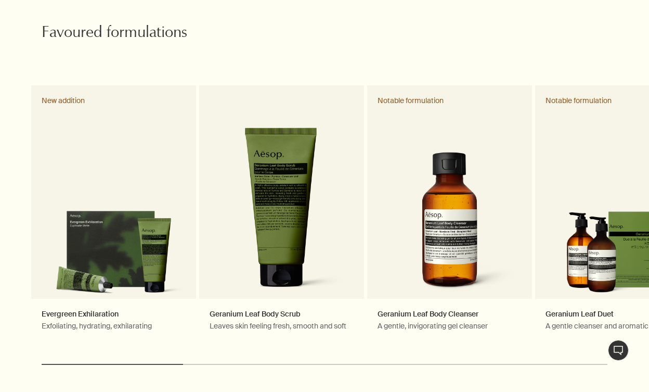
scroll to position [504, 0]
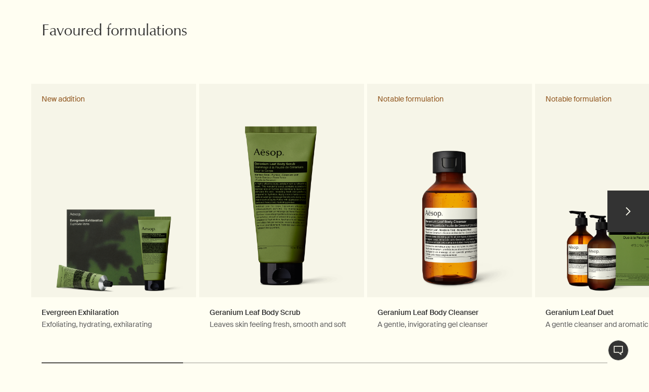
click at [623, 197] on button "chevron" at bounding box center [629, 211] width 42 height 42
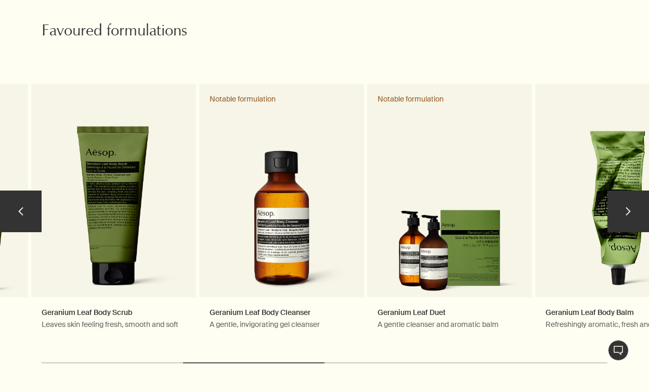
click at [623, 197] on button "chevron" at bounding box center [629, 211] width 42 height 42
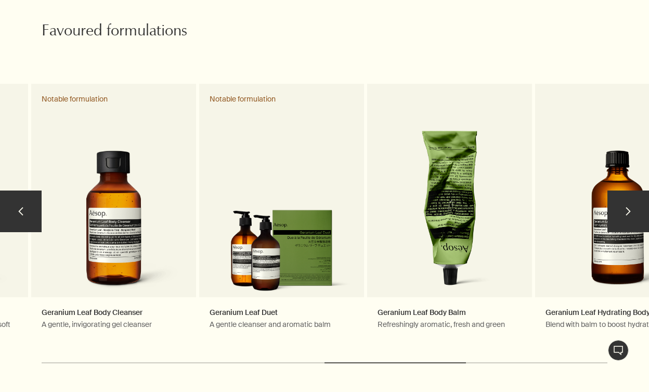
click at [623, 197] on button "chevron" at bounding box center [629, 211] width 42 height 42
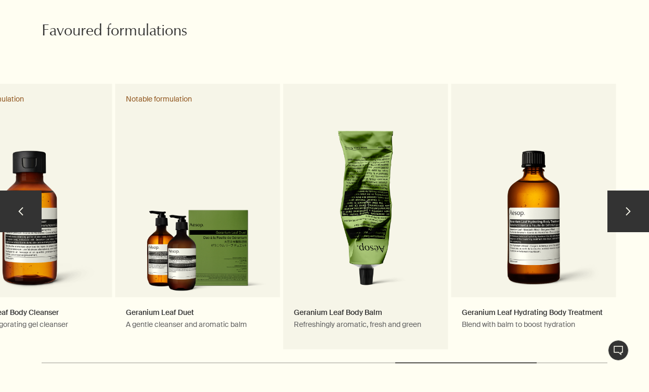
click at [382, 215] on link "Geranium Leaf Body Balm Refreshingly aromatic, fresh and green" at bounding box center [366, 216] width 165 height 265
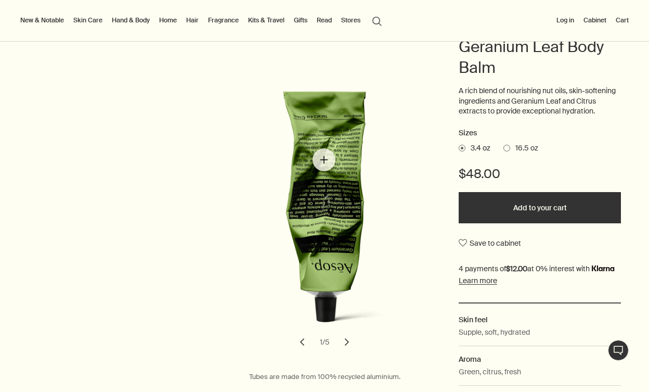
scroll to position [104, 0]
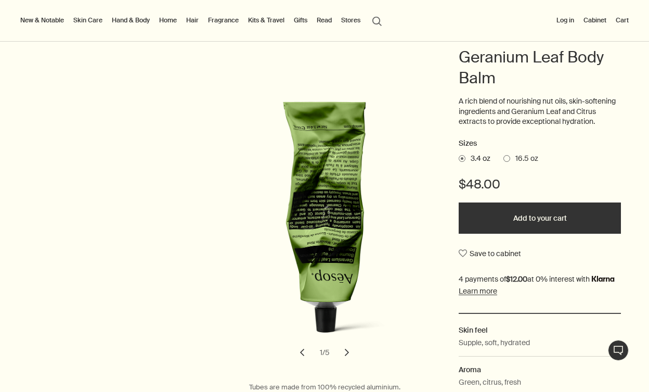
click at [349, 353] on button "chevron" at bounding box center [347, 352] width 23 height 23
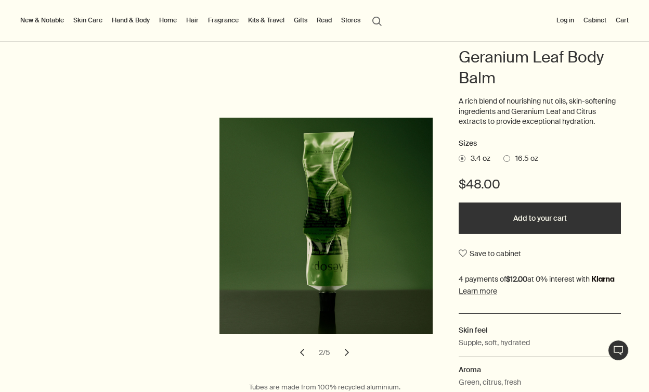
click at [349, 353] on button "chevron" at bounding box center [347, 352] width 23 height 23
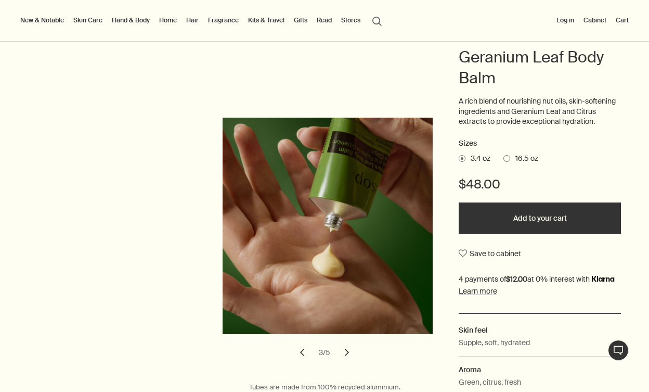
click at [224, 19] on link "Fragrance" at bounding box center [223, 20] width 35 height 12
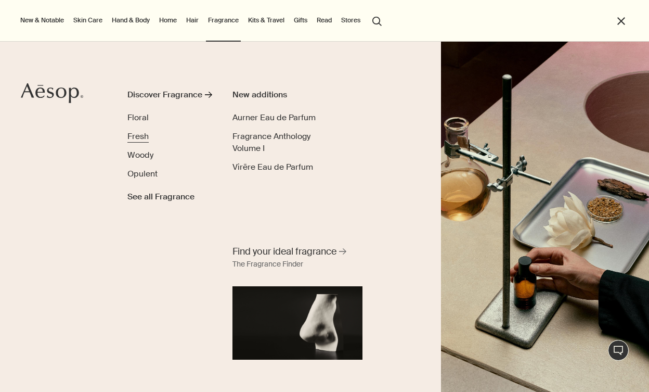
click at [139, 133] on span "Fresh" at bounding box center [137, 136] width 21 height 11
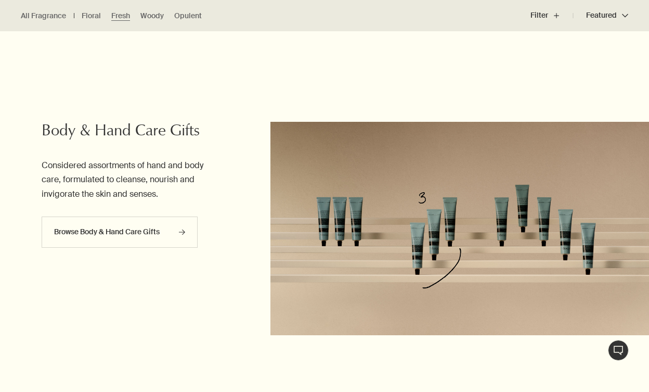
scroll to position [1050, 0]
click at [307, 222] on img at bounding box center [460, 227] width 379 height 213
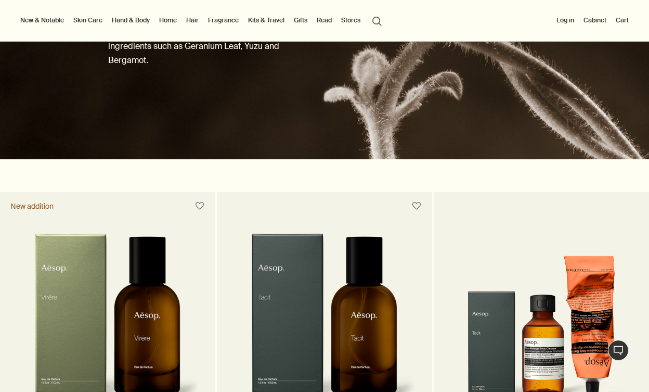
scroll to position [0, 0]
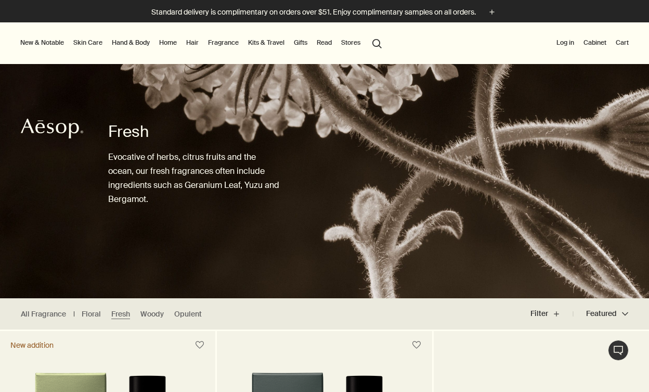
click at [215, 43] on link "Fragrance" at bounding box center [223, 42] width 35 height 12
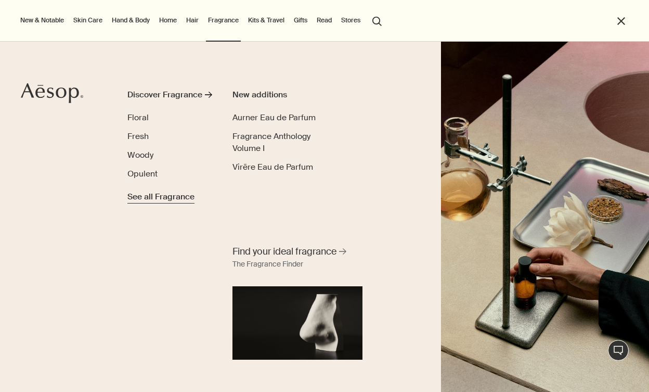
click at [156, 200] on span "See all Fragrance" at bounding box center [160, 196] width 67 height 12
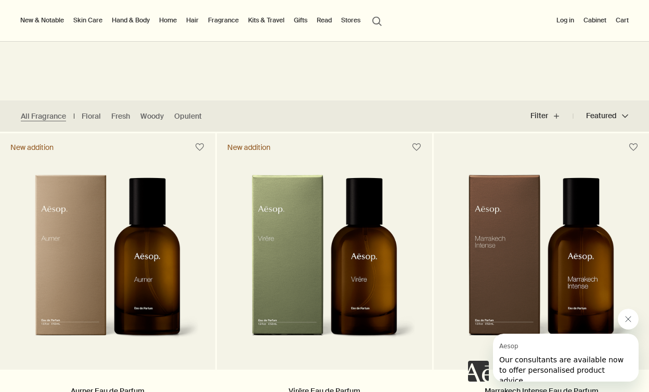
scroll to position [137, 0]
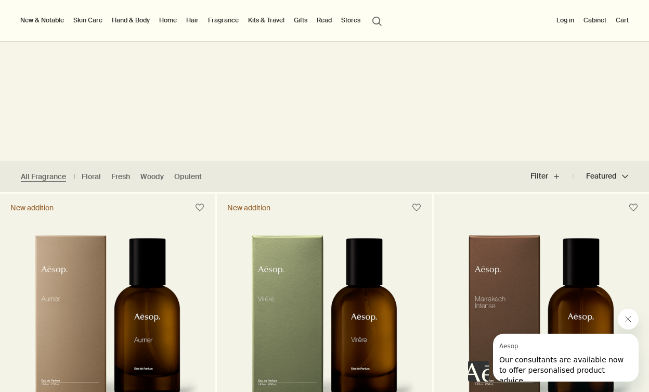
click at [231, 18] on link "Fragrance" at bounding box center [223, 20] width 35 height 12
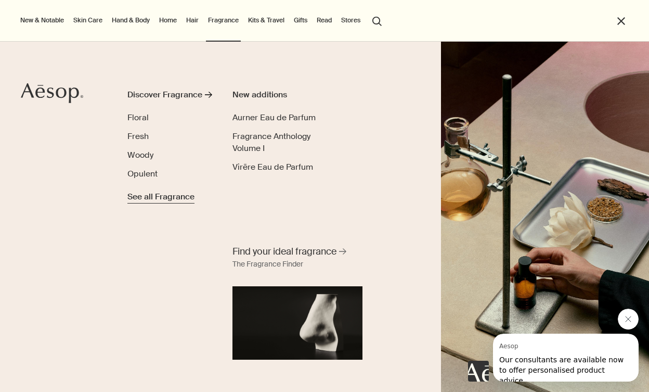
click at [161, 197] on span "See all Fragrance" at bounding box center [160, 196] width 67 height 12
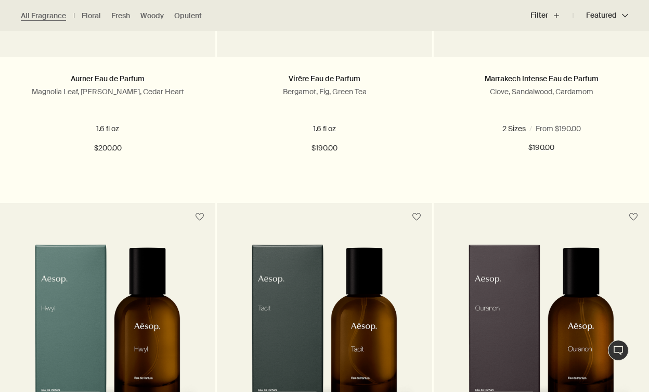
scroll to position [611, 0]
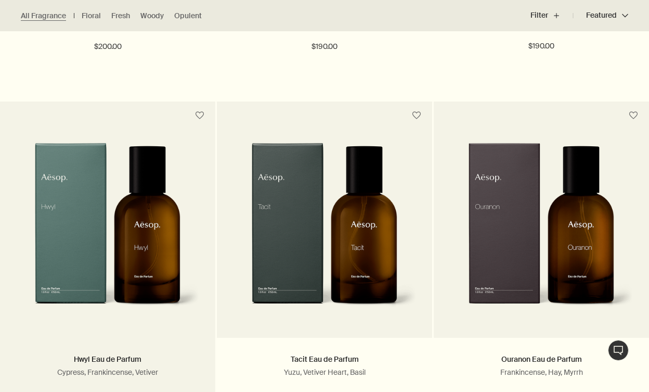
click at [123, 206] on img at bounding box center [108, 233] width 184 height 180
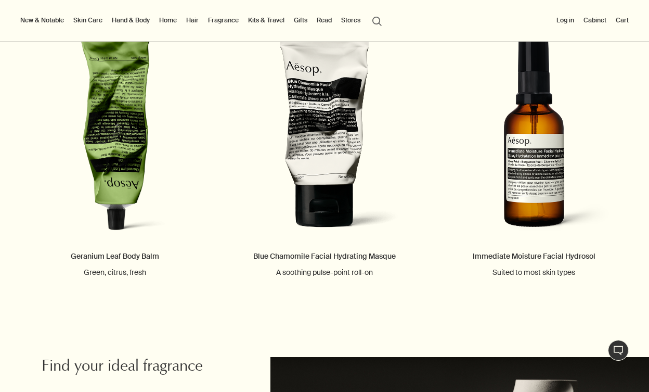
scroll to position [1171, 0]
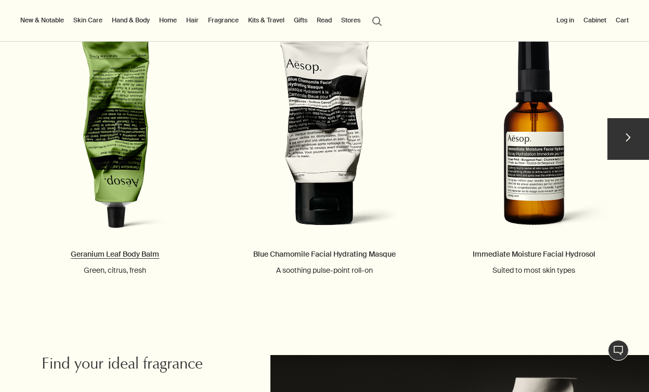
click at [136, 145] on link "Geranium Leaf Body Balm Green, citrus, fresh" at bounding box center [115, 155] width 210 height 240
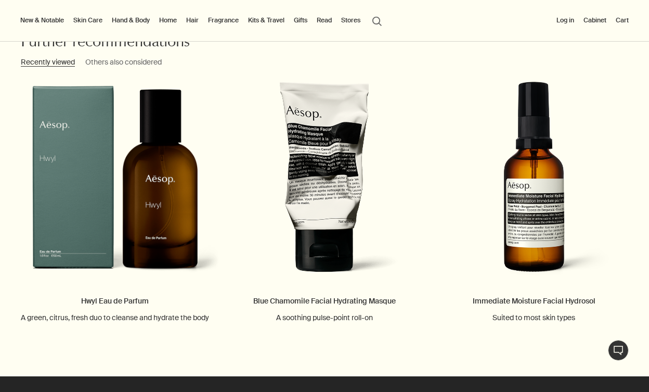
scroll to position [1827, 0]
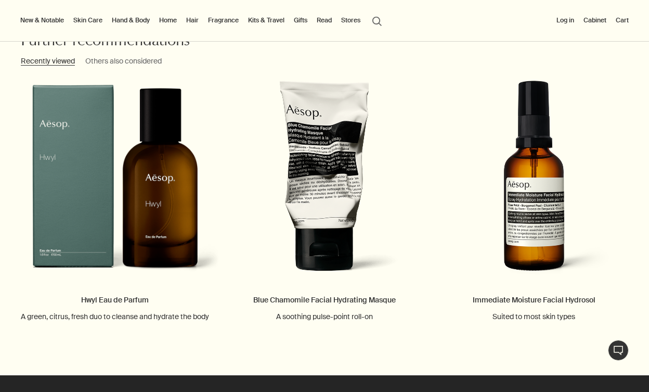
click at [127, 62] on h3 "Others also considered" at bounding box center [123, 61] width 76 height 12
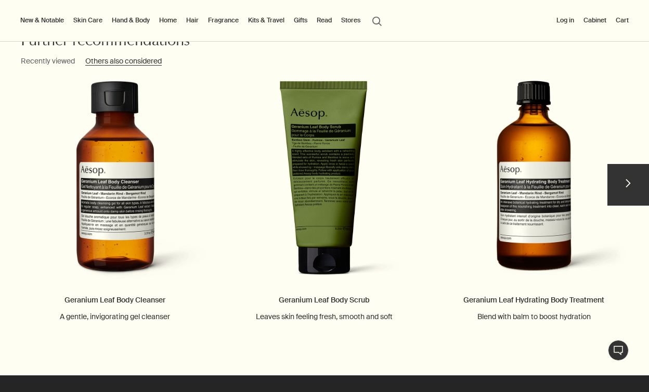
click at [637, 200] on button "chevron" at bounding box center [629, 185] width 42 height 42
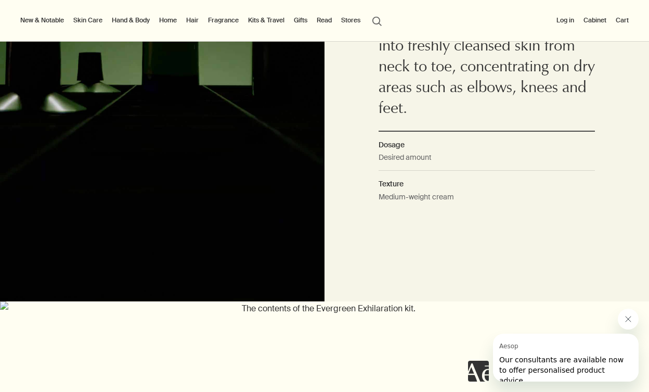
scroll to position [779, 0]
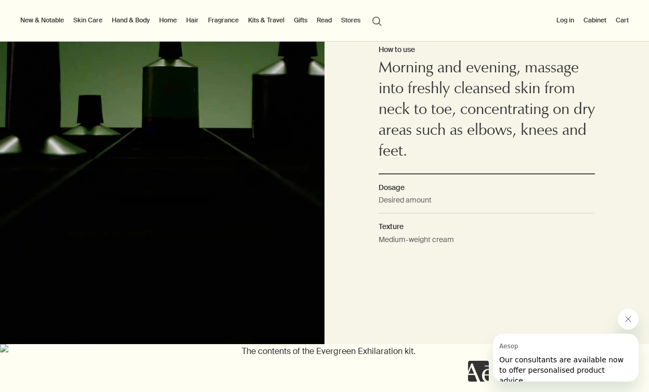
click at [277, 23] on link "Kits & Travel" at bounding box center [266, 20] width 41 height 12
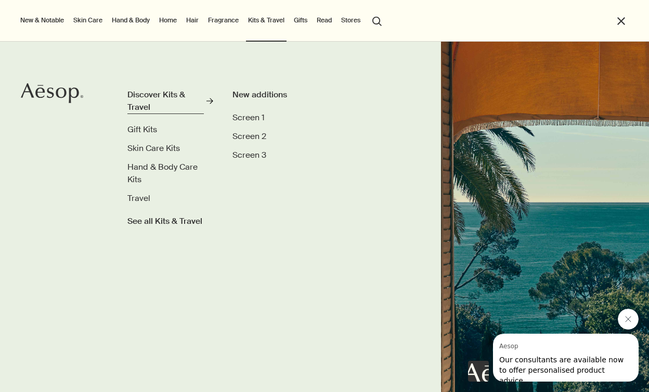
click at [183, 102] on div "Discover Kits & Travel" at bounding box center [165, 100] width 76 height 24
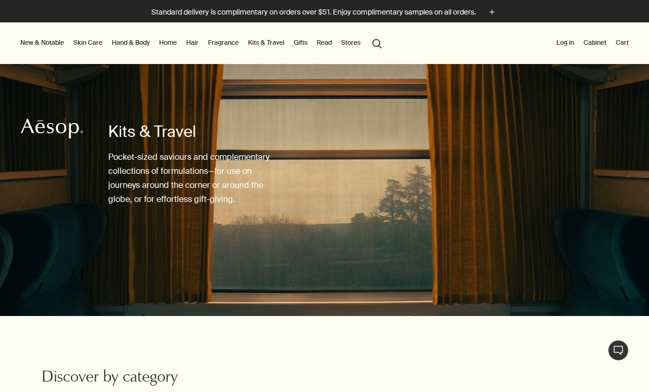
click at [92, 42] on link "Skin Care" at bounding box center [87, 42] width 33 height 12
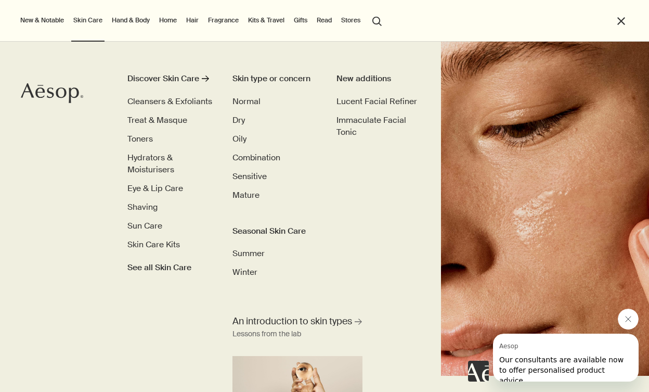
scroll to position [12, 0]
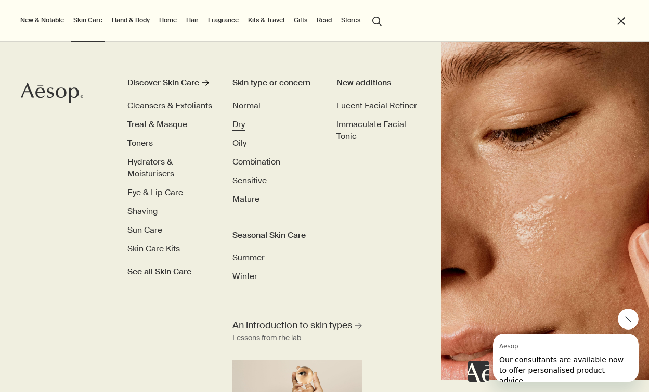
click at [238, 124] on span "Dry" at bounding box center [239, 124] width 12 height 11
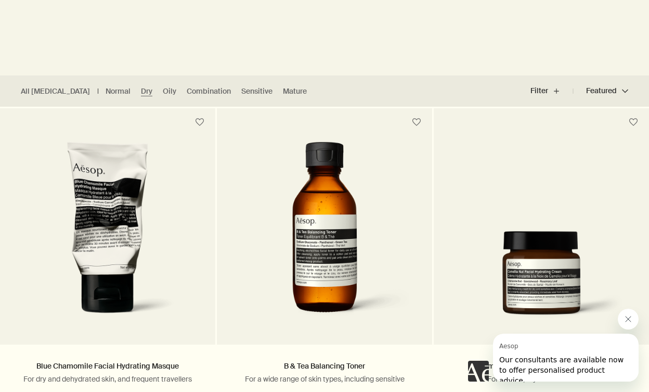
scroll to position [229, 0]
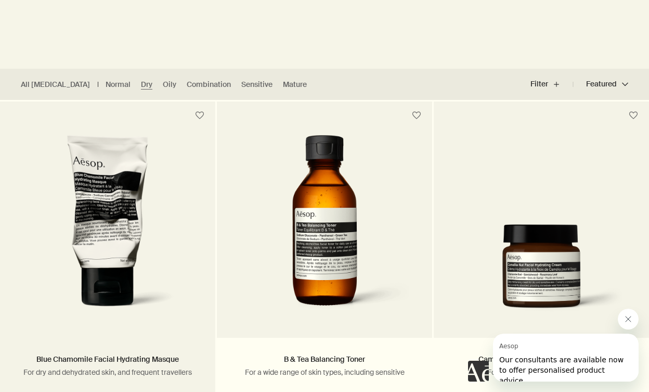
click at [128, 188] on img at bounding box center [108, 228] width 184 height 187
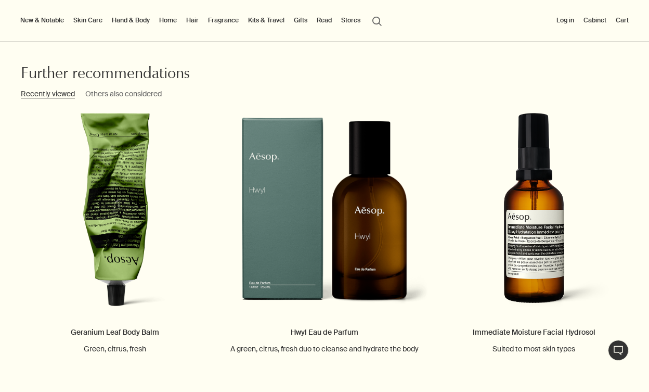
scroll to position [1067, 0]
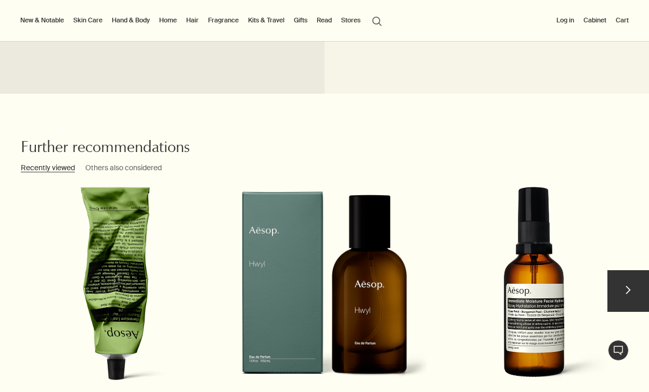
click at [527, 299] on link "Immediate Moisture Facial Hydrosol Suited to most skin types" at bounding box center [534, 307] width 210 height 240
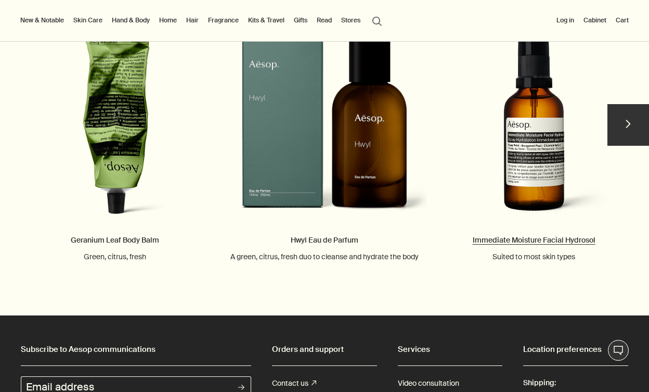
scroll to position [1237, 0]
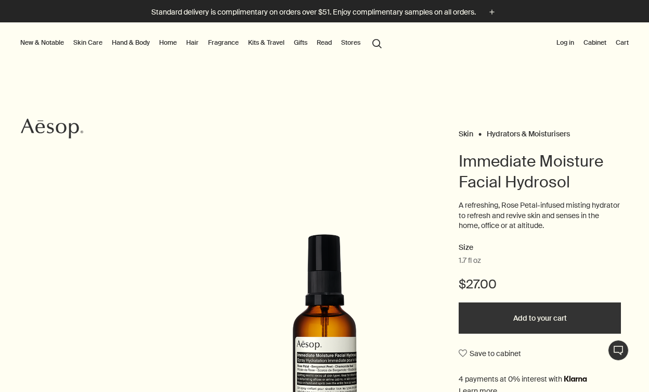
click at [133, 39] on link "Hand & Body" at bounding box center [131, 42] width 42 height 12
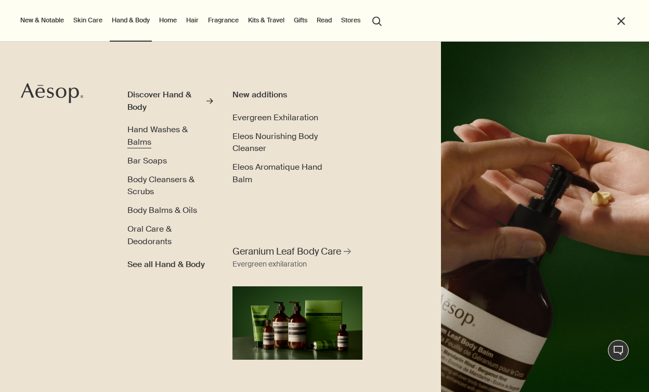
click at [148, 134] on span "Hand Washes & Balms" at bounding box center [157, 135] width 60 height 23
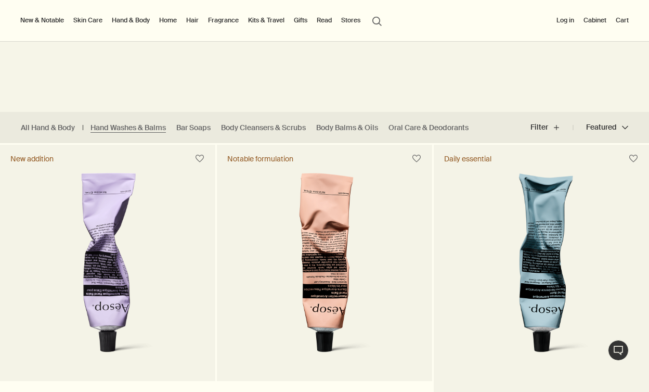
scroll to position [184, 0]
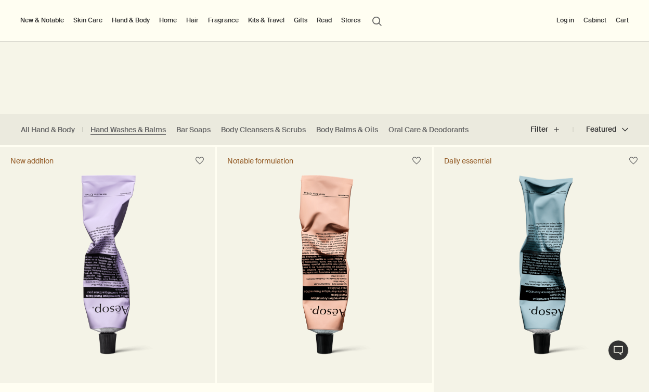
click at [536, 246] on img at bounding box center [541, 271] width 162 height 193
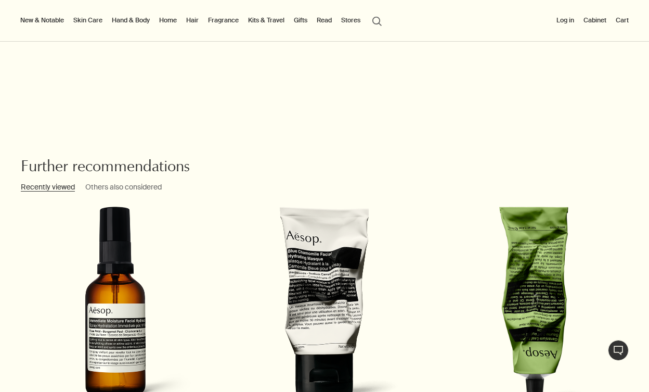
scroll to position [1882, 0]
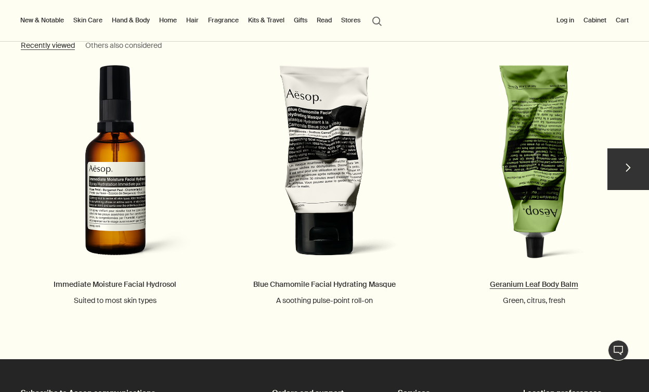
click at [532, 219] on link "Geranium Leaf Body Balm Green, citrus, fresh" at bounding box center [534, 185] width 210 height 240
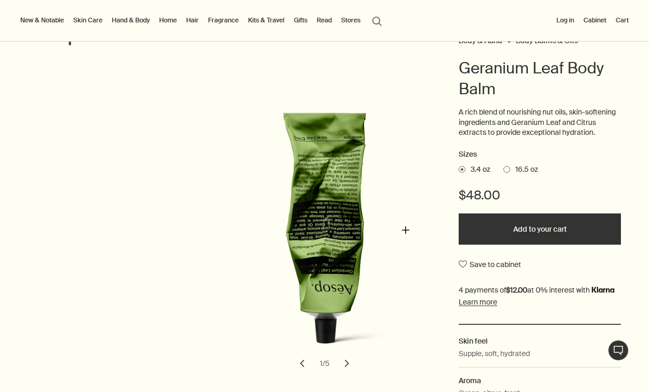
scroll to position [95, 0]
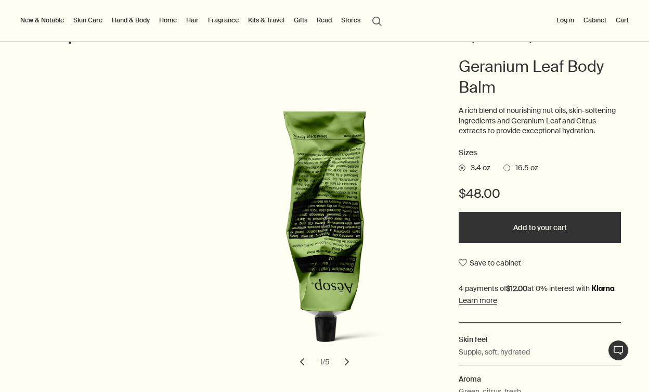
click at [508, 165] on span at bounding box center [507, 167] width 7 height 7
click at [504, 165] on input "16.5 oz" at bounding box center [504, 166] width 0 height 7
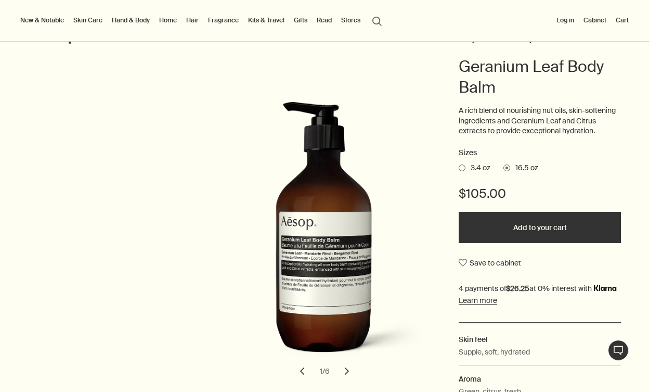
click at [464, 168] on span at bounding box center [462, 167] width 7 height 7
click at [459, 168] on input "3.4 oz" at bounding box center [459, 166] width 0 height 7
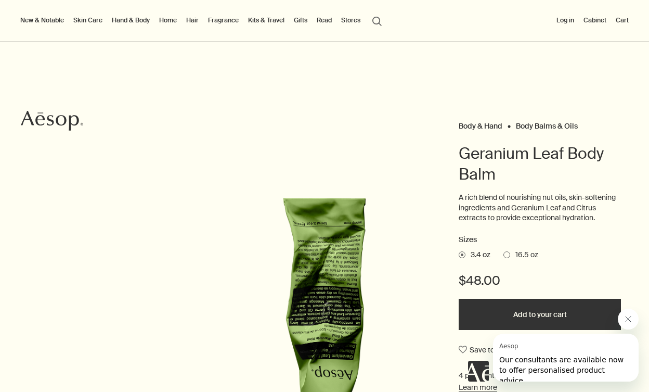
scroll to position [0, 0]
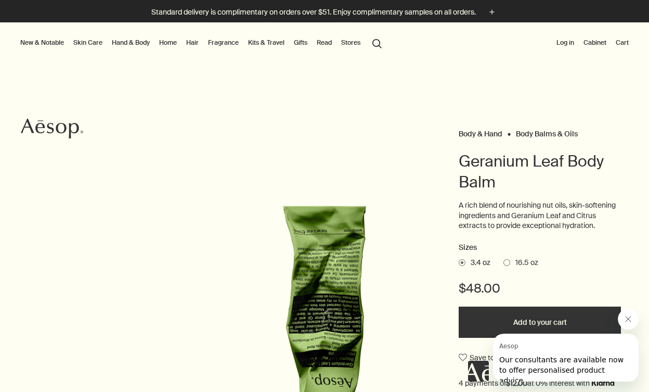
click at [136, 43] on link "Hand & Body" at bounding box center [131, 42] width 42 height 12
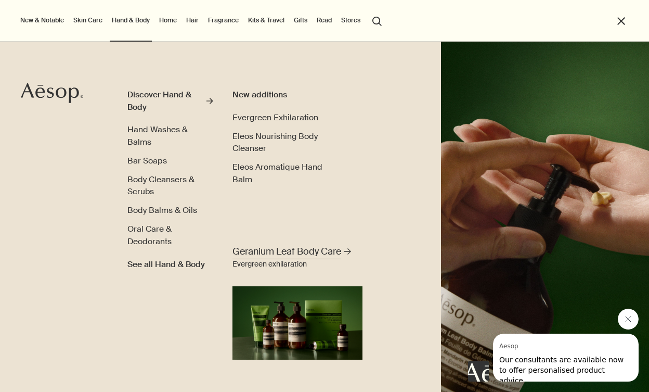
click at [294, 257] on span "Geranium Leaf Body Care" at bounding box center [287, 251] width 109 height 13
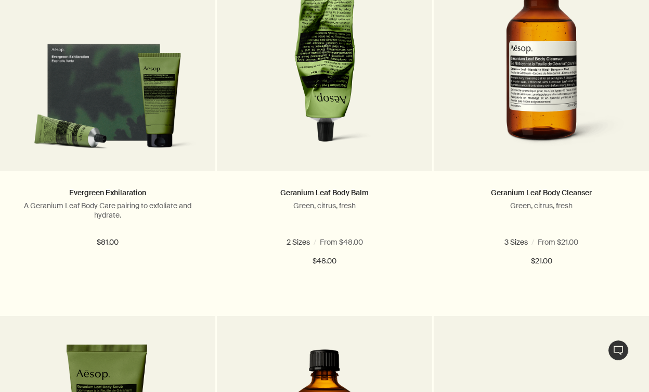
scroll to position [416, 0]
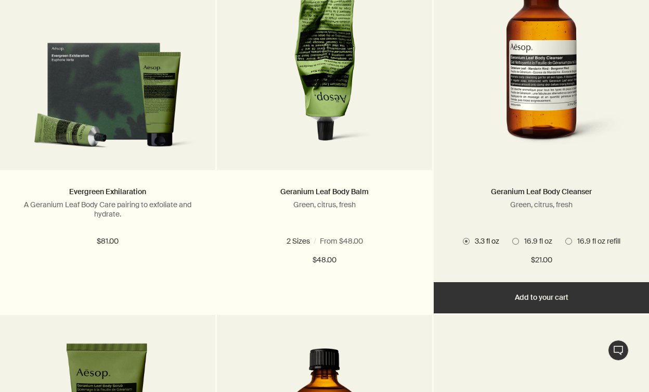
click at [517, 243] on span at bounding box center [515, 241] width 7 height 7
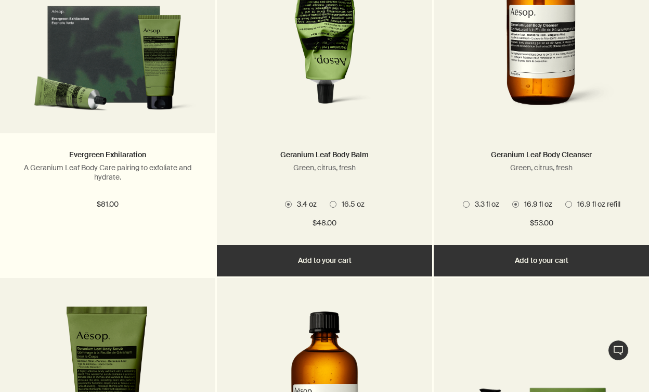
scroll to position [455, 0]
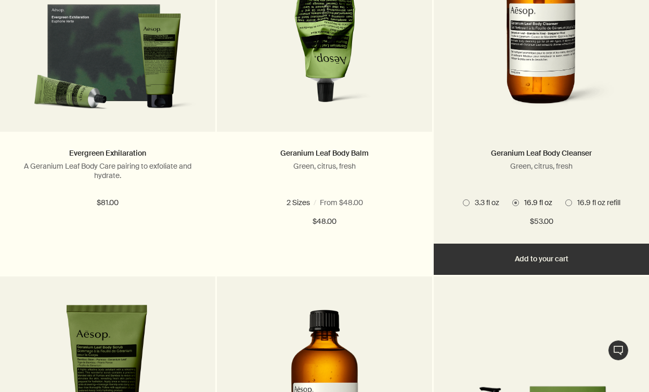
click at [567, 201] on span at bounding box center [569, 202] width 7 height 7
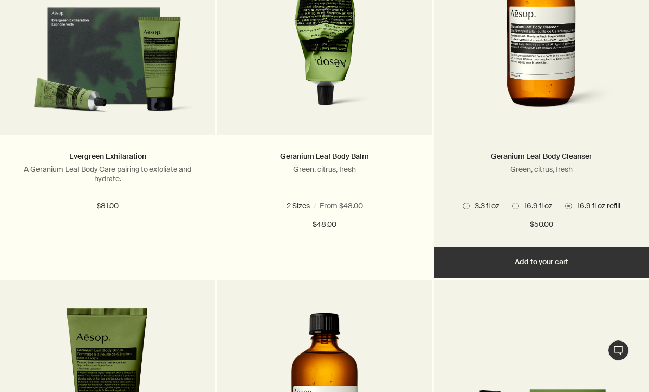
scroll to position [488, 0]
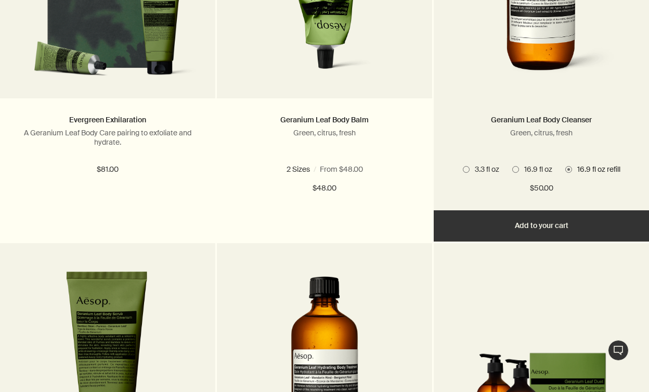
click at [515, 171] on span at bounding box center [515, 169] width 7 height 7
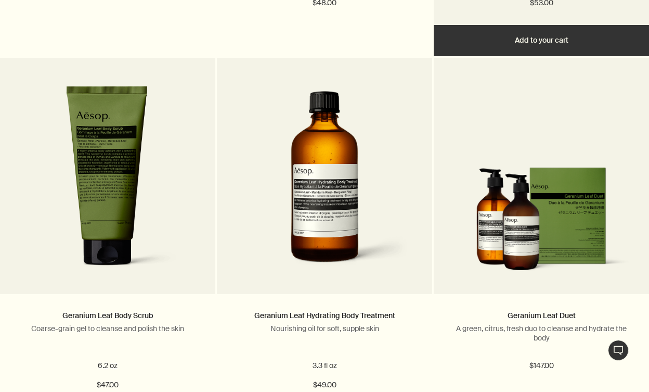
scroll to position [736, 0]
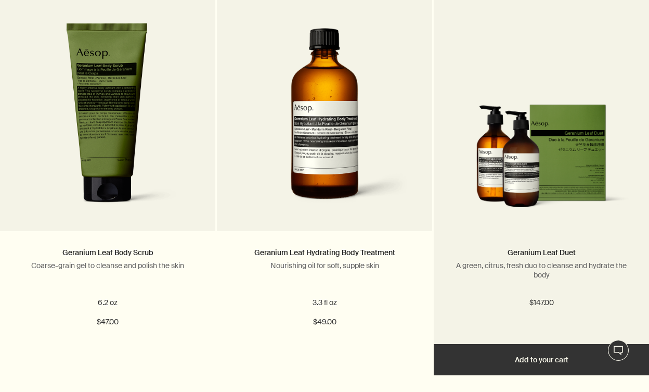
click at [541, 186] on img at bounding box center [542, 160] width 184 height 112
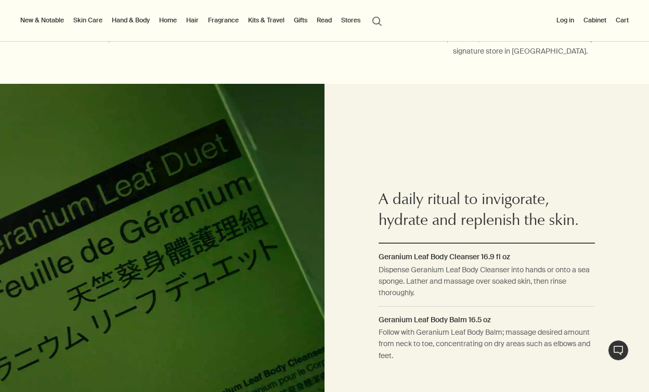
scroll to position [619, 0]
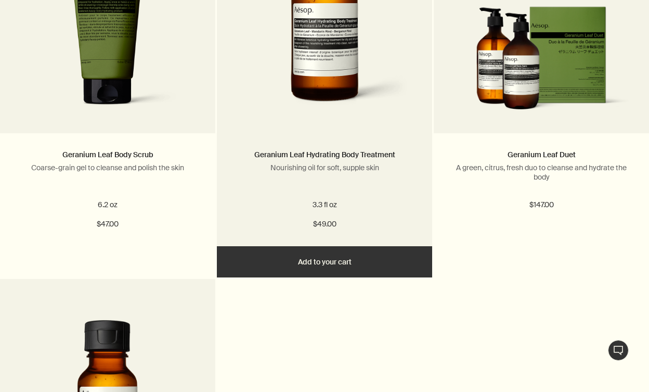
scroll to position [835, 0]
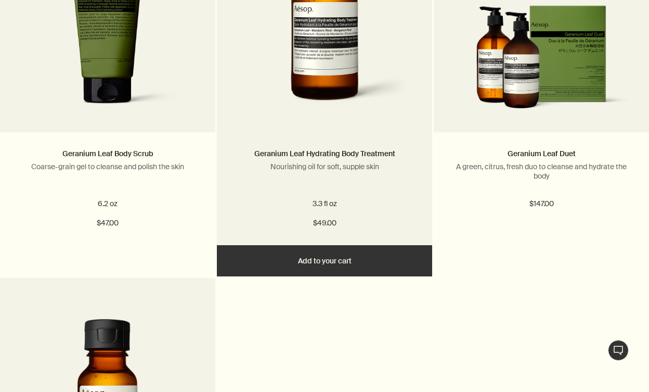
click at [313, 104] on img at bounding box center [325, 22] width 184 height 187
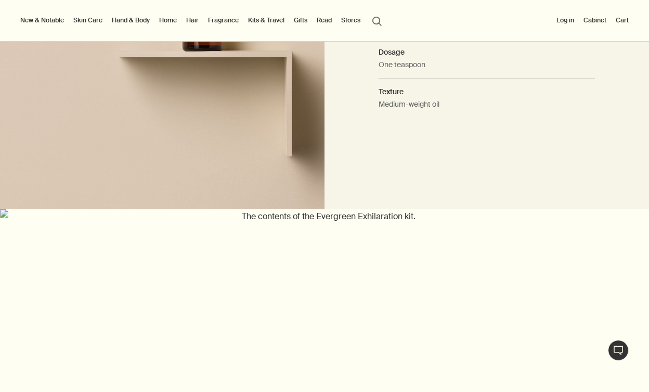
scroll to position [940, 0]
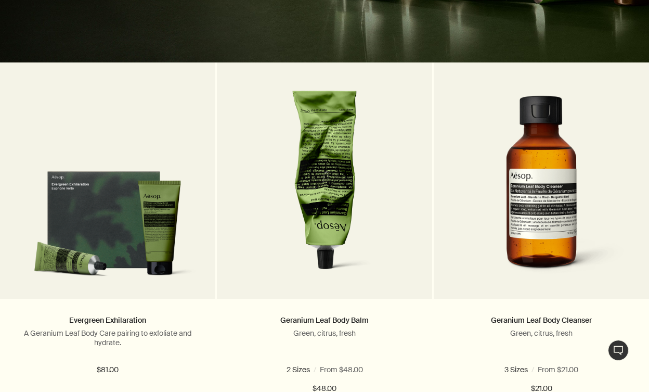
scroll to position [363, 0]
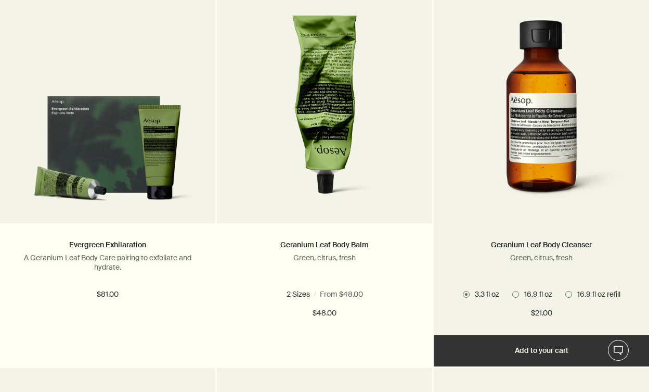
click at [585, 119] on img at bounding box center [542, 113] width 184 height 187
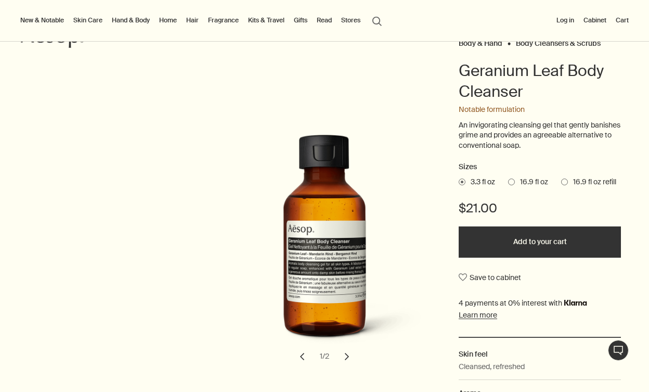
scroll to position [96, 0]
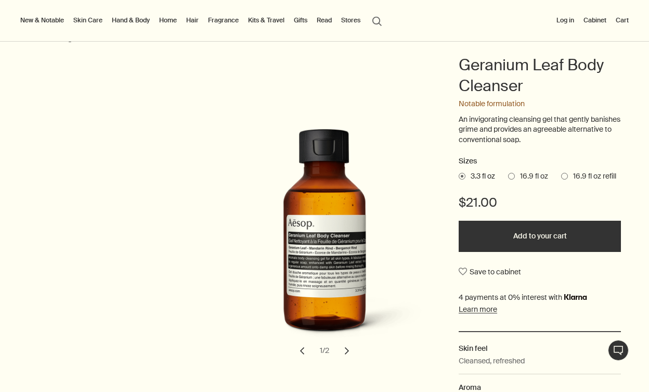
click at [514, 180] on label "16.9 fl oz" at bounding box center [528, 176] width 40 height 10
click at [508, 178] on input "16.9 fl oz" at bounding box center [508, 174] width 0 height 7
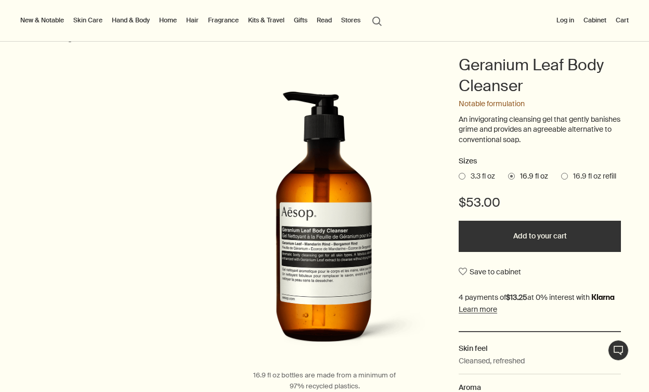
click at [563, 173] on span at bounding box center [564, 176] width 7 height 7
click at [561, 173] on input "16.9 fl oz refill" at bounding box center [561, 174] width 0 height 7
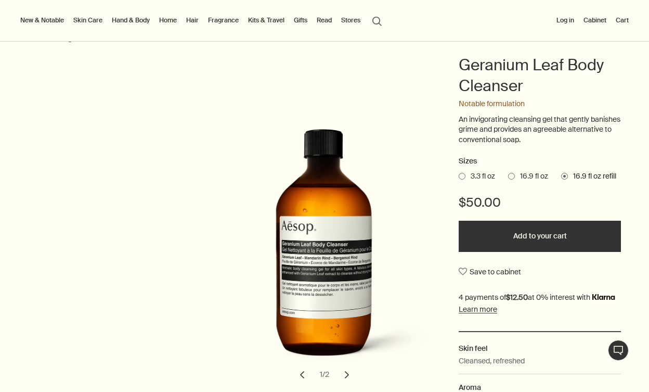
click at [518, 177] on span "16.9 fl oz" at bounding box center [531, 176] width 33 height 10
click at [508, 177] on input "16.9 fl oz" at bounding box center [508, 174] width 0 height 7
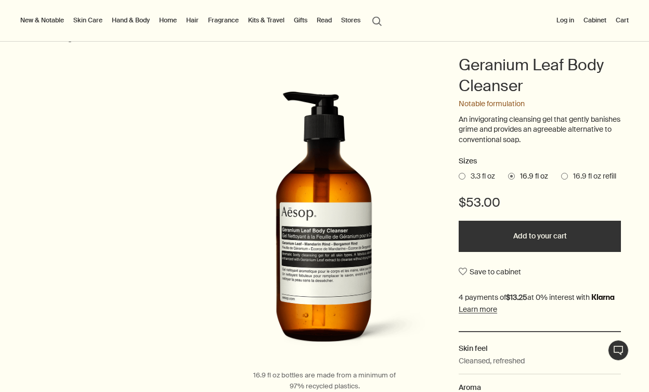
click at [523, 241] on button "Add to your cart" at bounding box center [540, 236] width 162 height 31
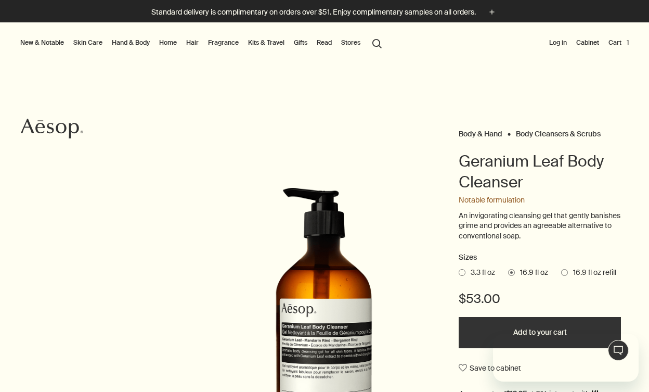
scroll to position [0, 0]
click at [258, 44] on link "Kits & Travel" at bounding box center [266, 42] width 41 height 12
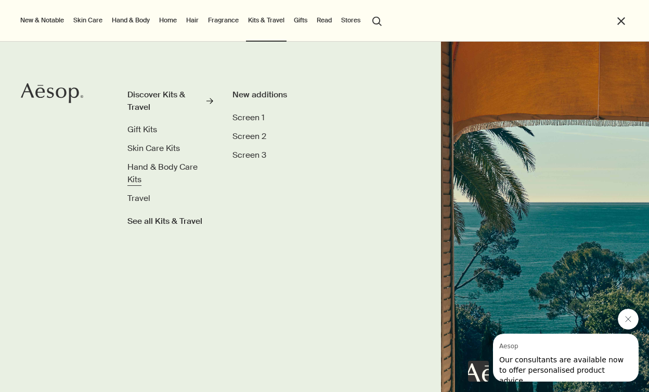
click at [147, 174] on link "Hand & Body Care Kits" at bounding box center [169, 173] width 85 height 24
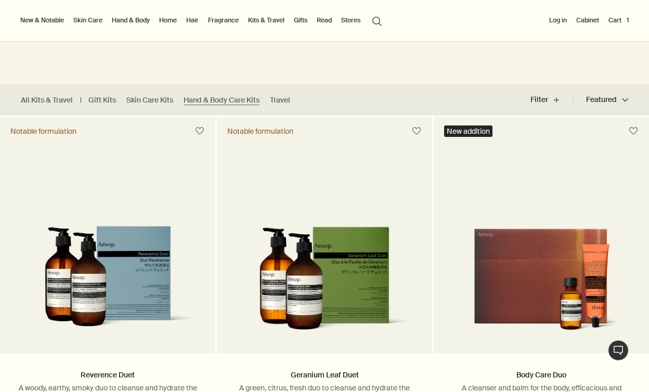
scroll to position [213, 0]
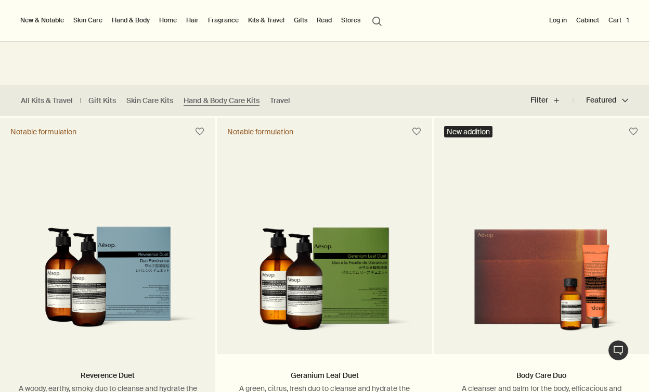
click at [134, 193] on picture at bounding box center [108, 242] width 184 height 193
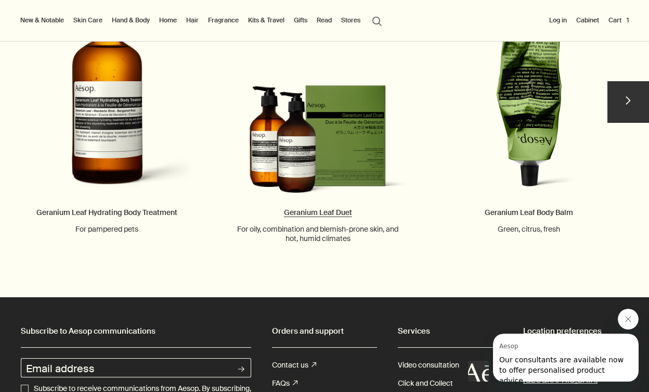
click at [265, 143] on link "Geranium Leaf Duet For oily, combination and blemish-prone skin, and hot, humid…" at bounding box center [318, 118] width 194 height 250
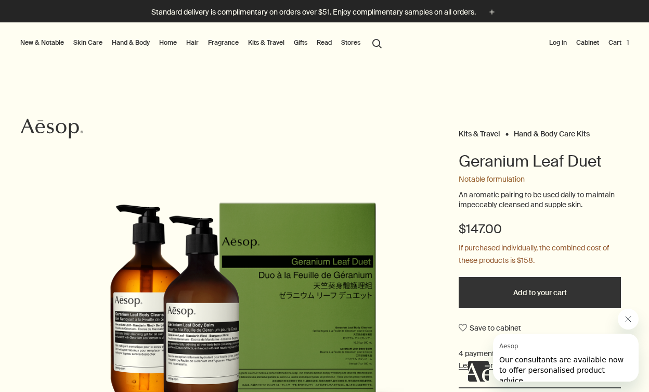
click at [88, 40] on link "Skin Care" at bounding box center [87, 42] width 33 height 12
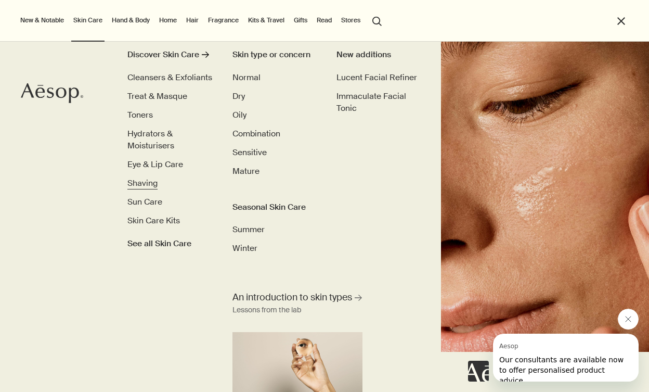
scroll to position [42, 0]
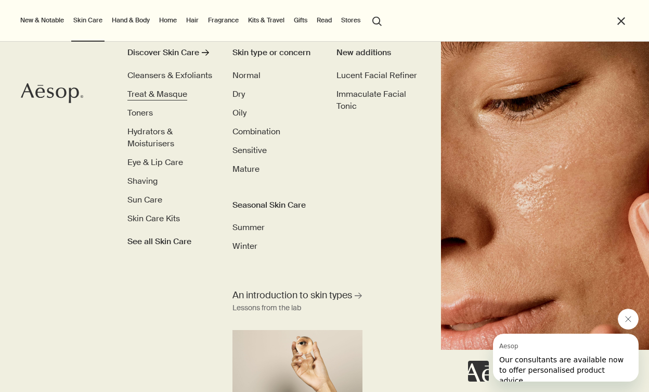
click at [166, 98] on span "Treat & Masque" at bounding box center [157, 93] width 60 height 11
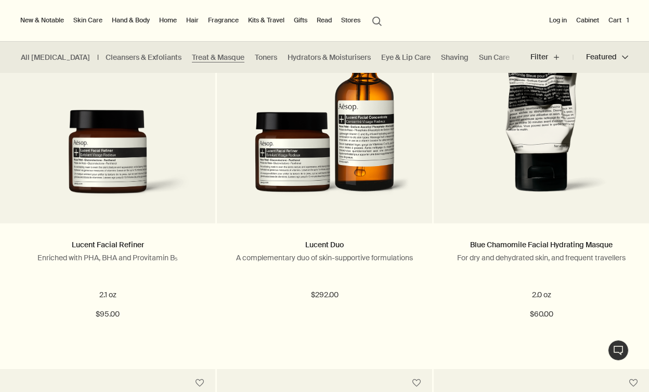
scroll to position [343, 0]
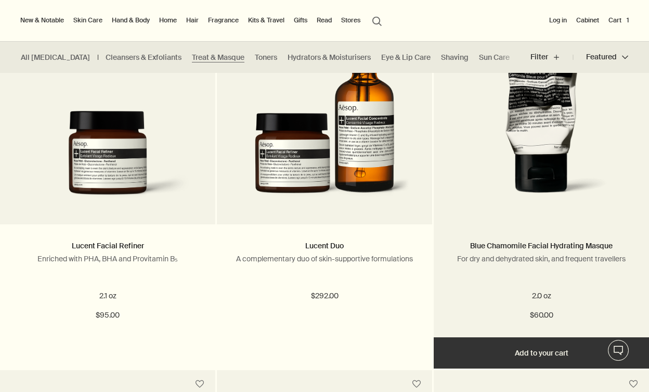
click at [480, 111] on img at bounding box center [542, 114] width 184 height 187
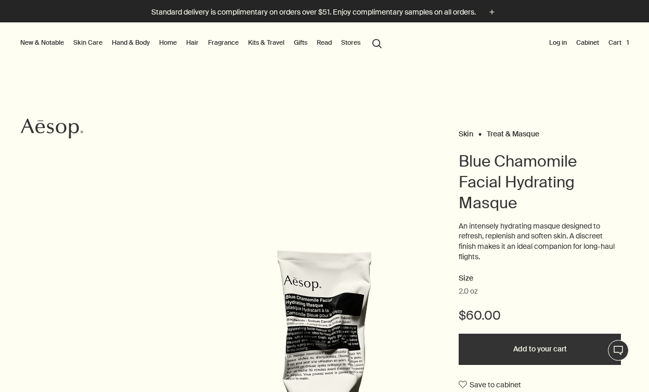
click at [146, 45] on link "Hand & Body" at bounding box center [131, 42] width 42 height 12
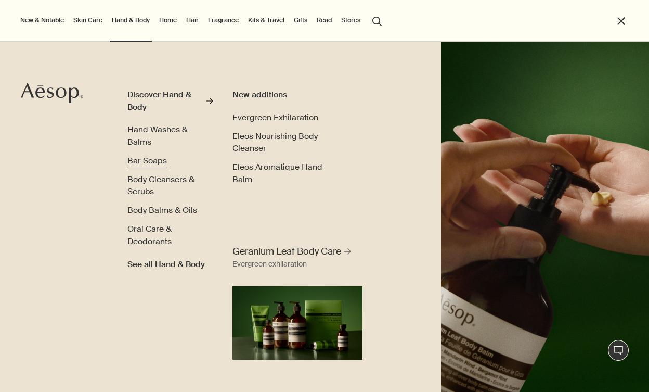
click at [158, 165] on span "Bar Soaps" at bounding box center [147, 160] width 40 height 11
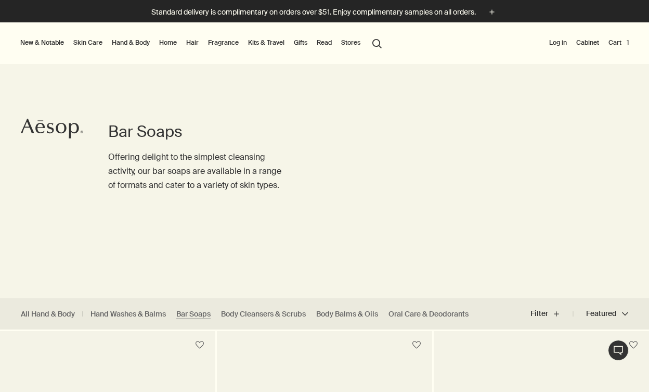
click at [130, 42] on link "Hand & Body" at bounding box center [131, 42] width 42 height 12
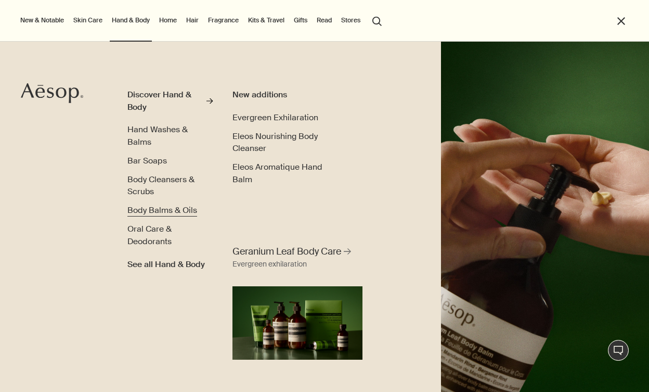
click at [151, 210] on span "Body Balms & Oils" at bounding box center [162, 209] width 70 height 11
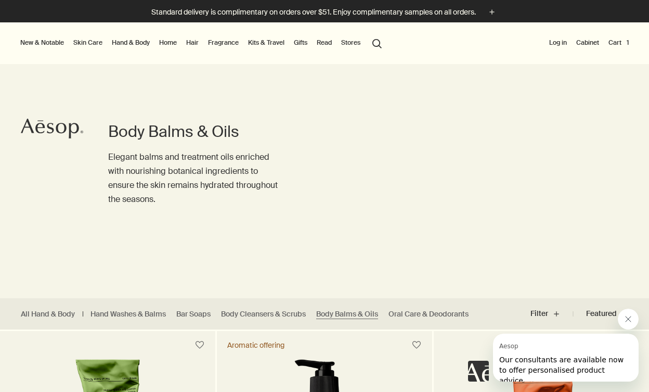
click at [618, 48] on button "Cart 1" at bounding box center [619, 42] width 24 height 12
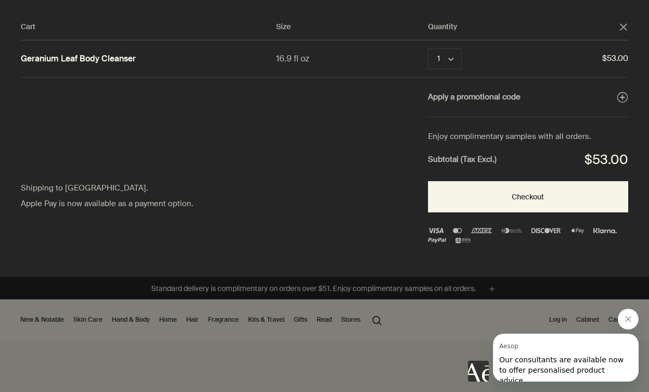
click at [139, 312] on div "Cart" at bounding box center [324, 196] width 649 height 392
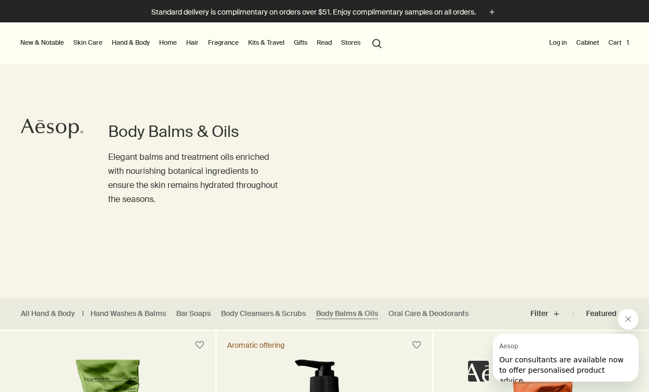
click at [93, 40] on link "Skin Care" at bounding box center [87, 42] width 33 height 12
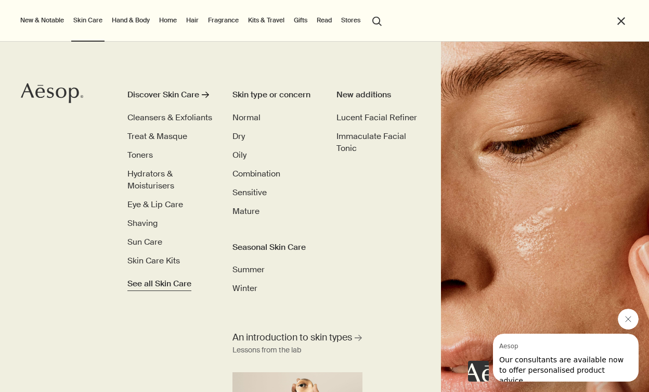
click at [152, 280] on span "See all Skin Care" at bounding box center [159, 283] width 64 height 12
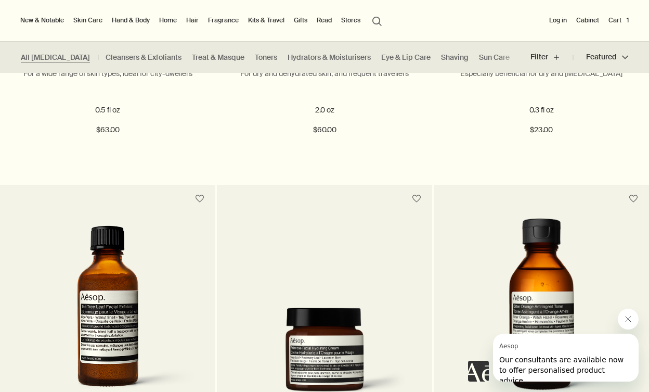
scroll to position [5488, 0]
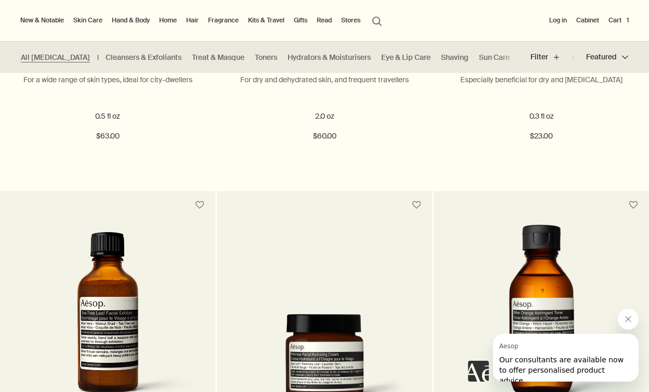
click at [44, 22] on button "New & Notable" at bounding box center [42, 20] width 48 height 12
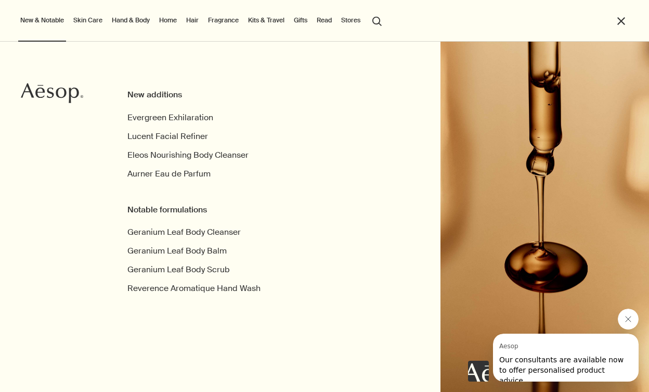
click at [92, 20] on link "Skin Care" at bounding box center [87, 20] width 33 height 12
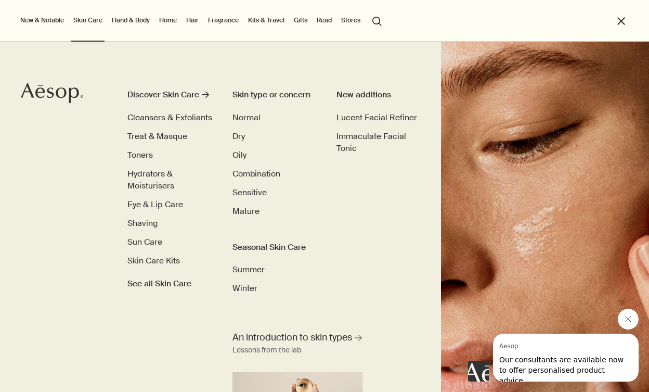
click at [123, 19] on link "Hand & Body" at bounding box center [131, 20] width 42 height 12
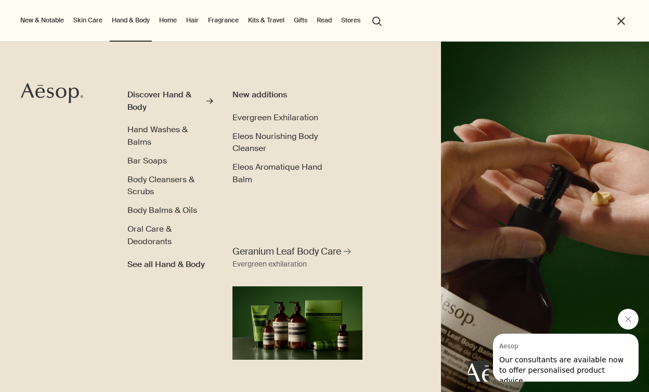
click at [173, 23] on link "Home" at bounding box center [168, 20] width 22 height 12
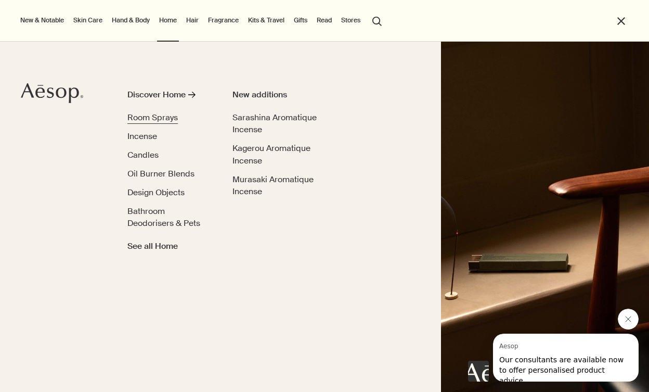
click at [157, 115] on span "Room Sprays" at bounding box center [152, 117] width 50 height 11
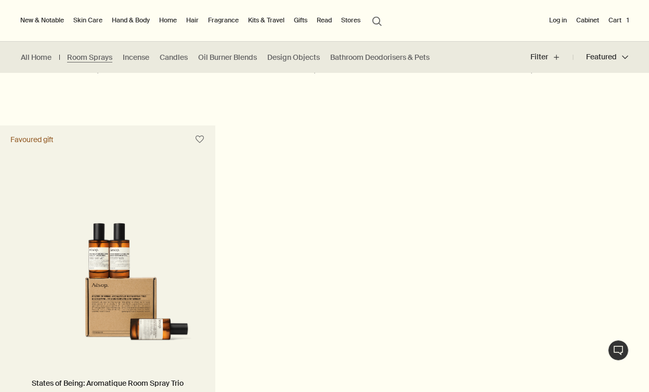
scroll to position [12, 0]
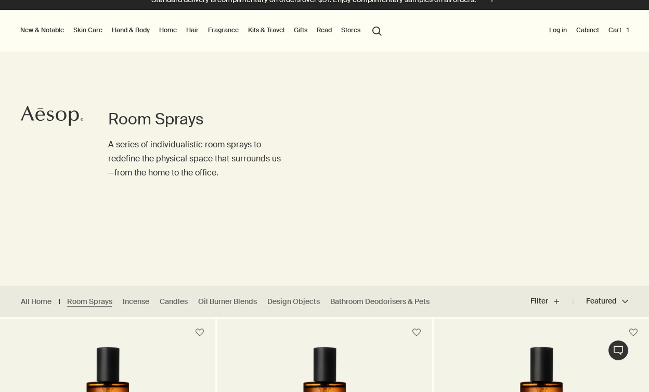
click at [118, 28] on link "Hand & Body" at bounding box center [131, 30] width 42 height 12
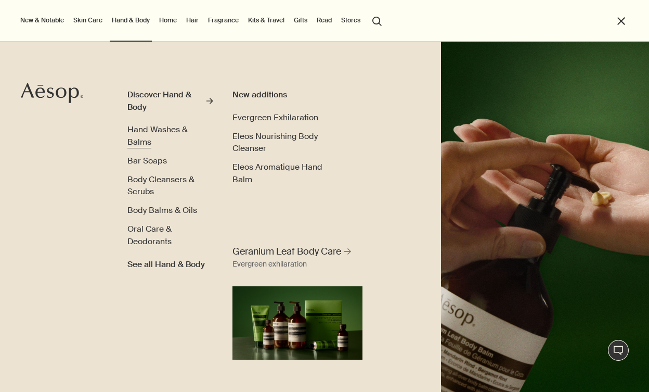
click at [142, 136] on link "Hand Washes & Balms" at bounding box center [169, 135] width 85 height 24
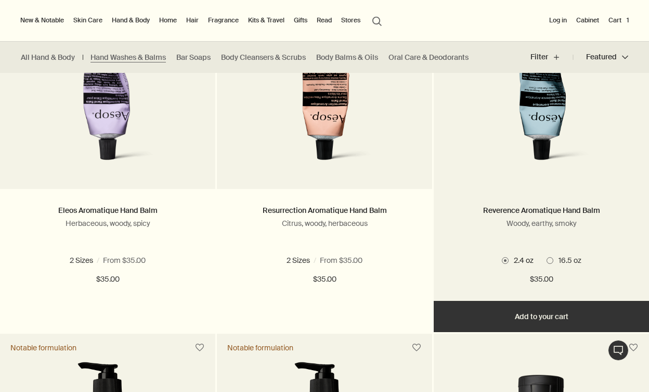
scroll to position [373, 0]
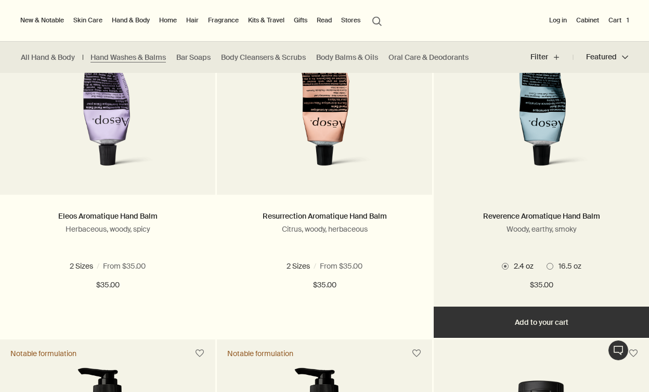
click at [557, 112] on img at bounding box center [541, 82] width 162 height 193
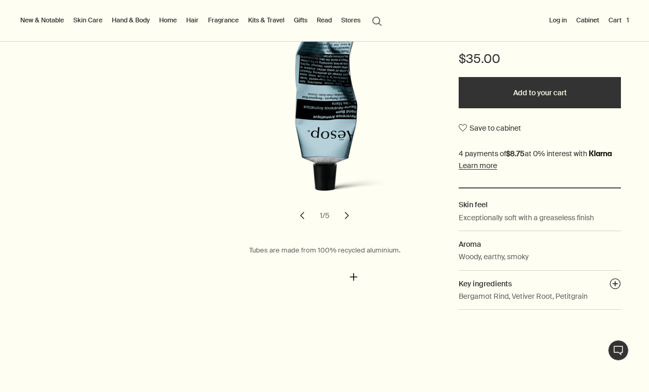
scroll to position [274, 0]
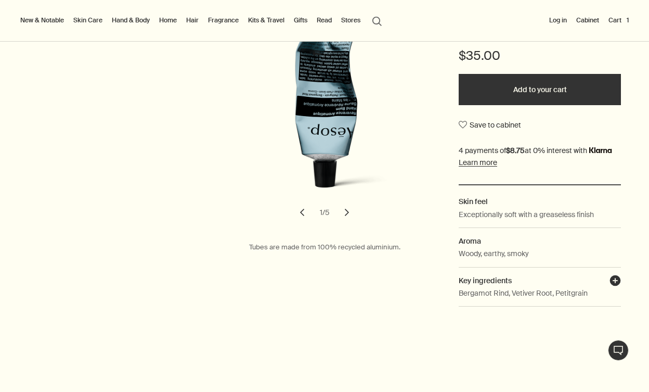
click at [612, 281] on button "plusAndCloseWithCircle" at bounding box center [615, 282] width 11 height 15
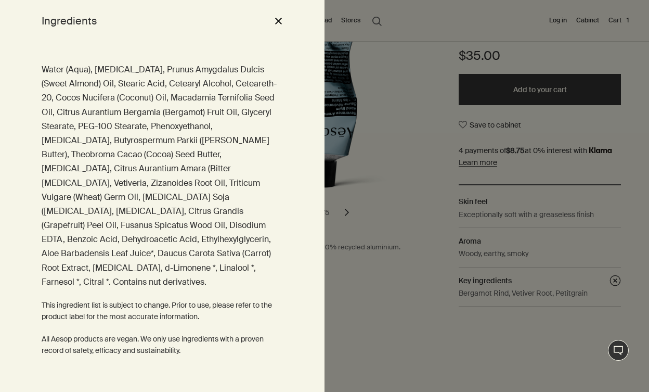
click at [491, 251] on div at bounding box center [324, 196] width 649 height 392
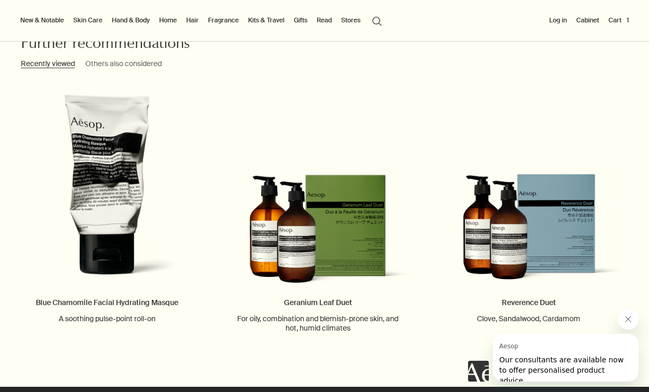
scroll to position [1863, 0]
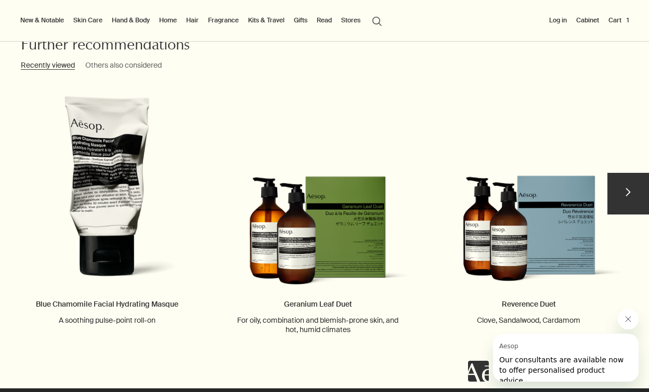
click at [638, 201] on button "chevron" at bounding box center [629, 194] width 42 height 42
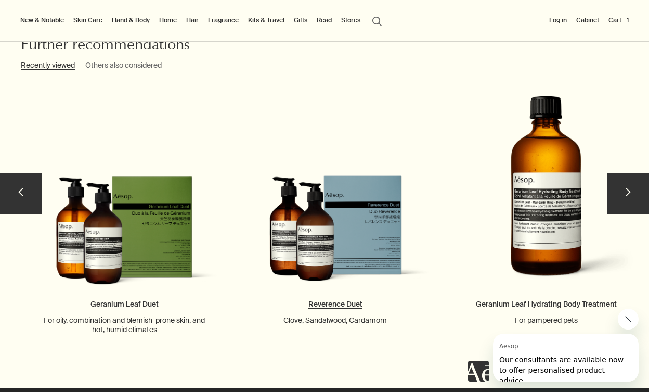
click at [365, 264] on link "Reverence Duet Clove, Sandalwood, Cardamom" at bounding box center [336, 205] width 194 height 240
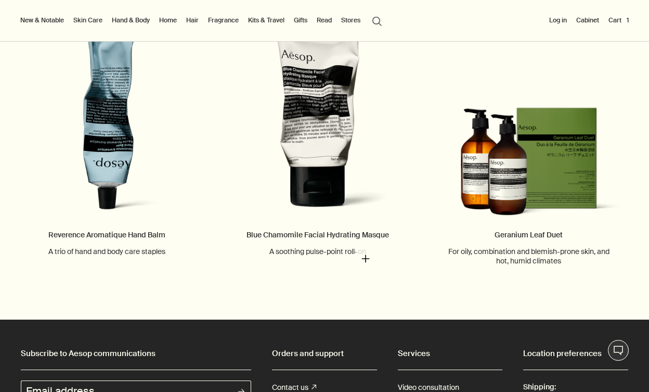
scroll to position [1454, 0]
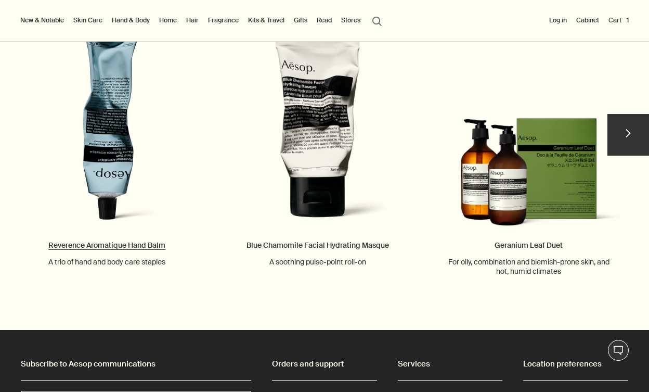
click at [101, 167] on link "Reverence Aromatique Hand Balm A trio of hand and body care staples" at bounding box center [107, 146] width 194 height 240
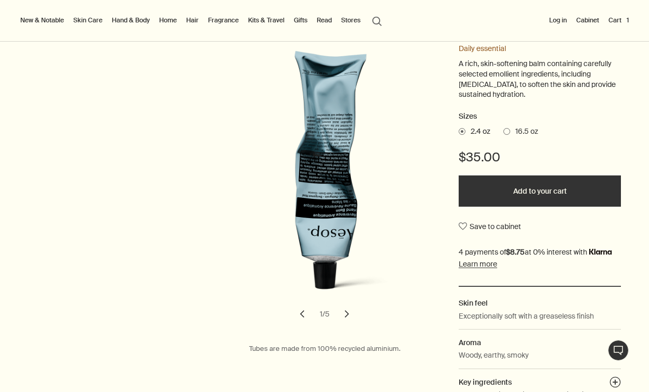
scroll to position [181, 0]
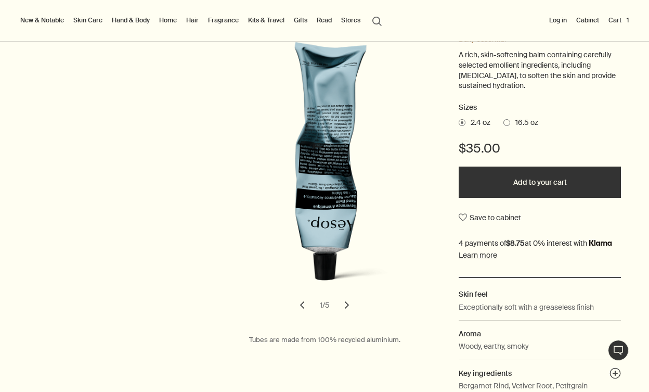
click at [345, 304] on button "chevron" at bounding box center [347, 304] width 23 height 23
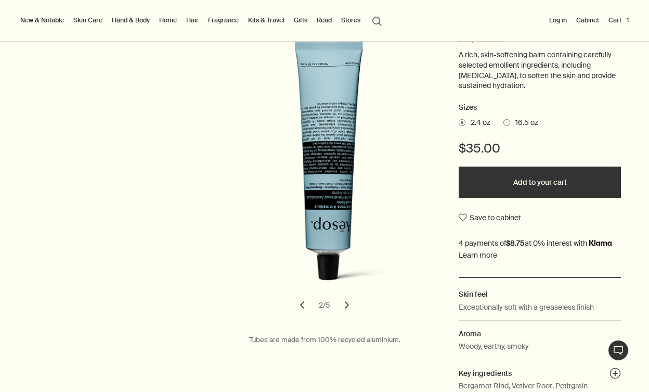
click at [345, 304] on button "chevron" at bounding box center [347, 304] width 23 height 23
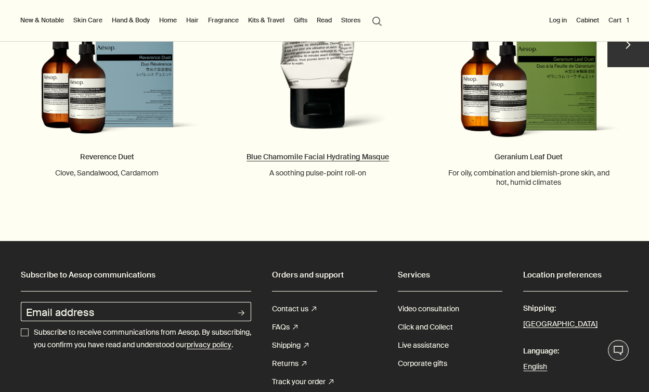
scroll to position [2057, 0]
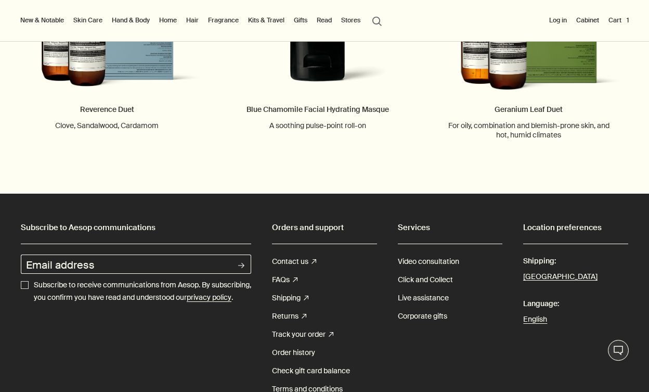
click at [96, 21] on link "Skin Care" at bounding box center [87, 20] width 33 height 12
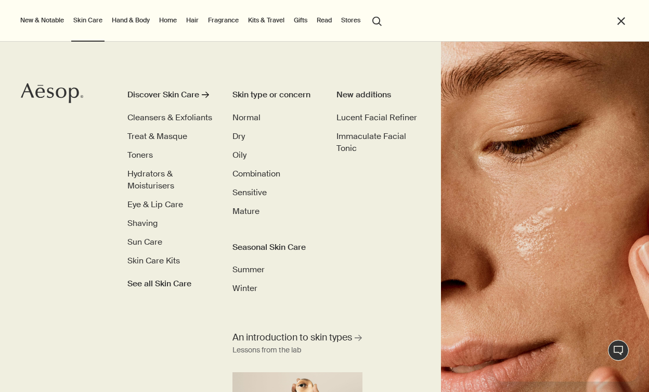
scroll to position [0, 0]
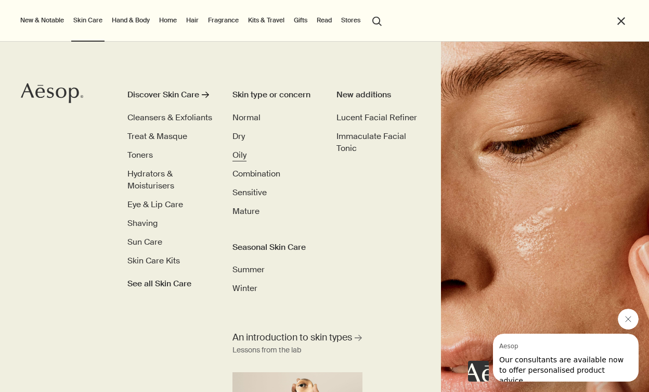
click at [243, 154] on span "Oily" at bounding box center [240, 154] width 14 height 11
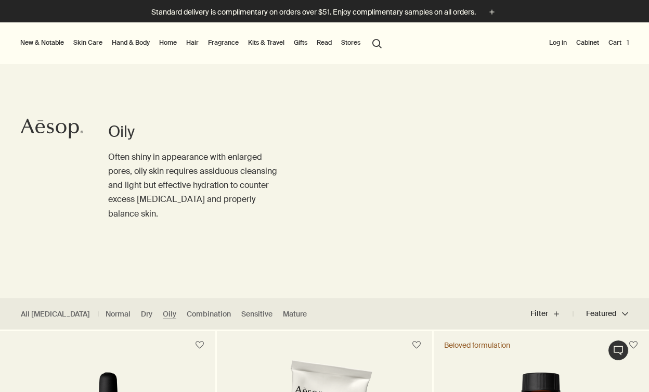
click at [130, 46] on link "Hand & Body" at bounding box center [131, 42] width 42 height 12
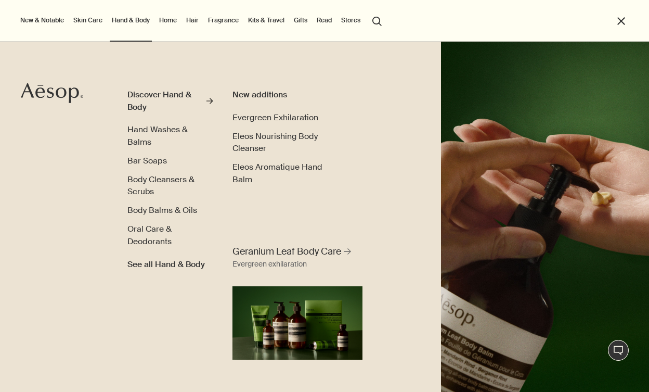
click at [97, 22] on link "Skin Care" at bounding box center [87, 20] width 33 height 12
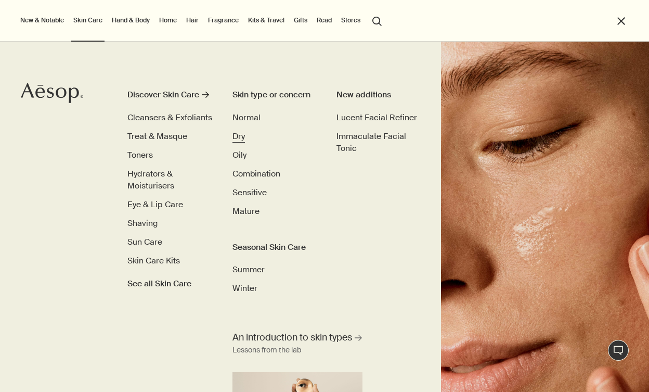
click at [235, 133] on span "Dry" at bounding box center [239, 136] width 12 height 11
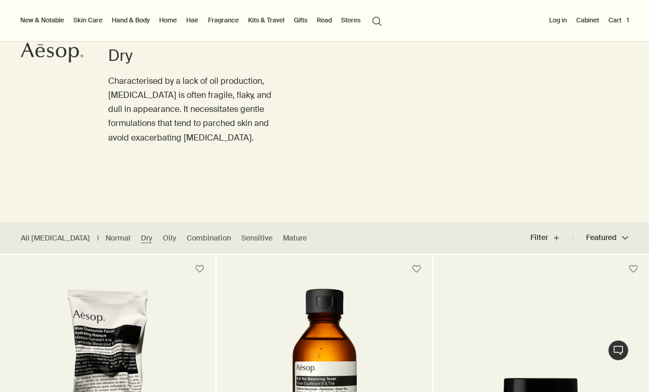
scroll to position [57, 0]
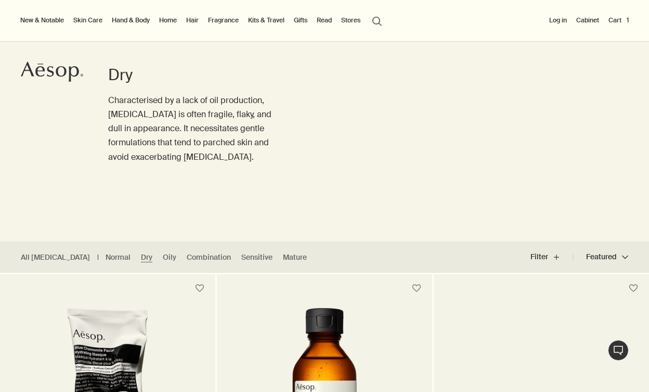
click at [97, 22] on link "Skin Care" at bounding box center [87, 20] width 33 height 12
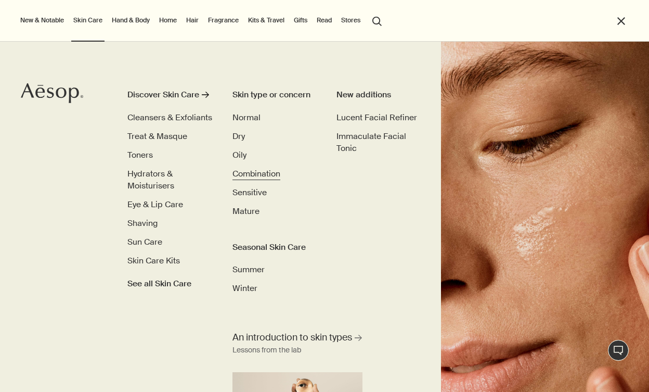
click at [262, 174] on span "Combination" at bounding box center [257, 173] width 48 height 11
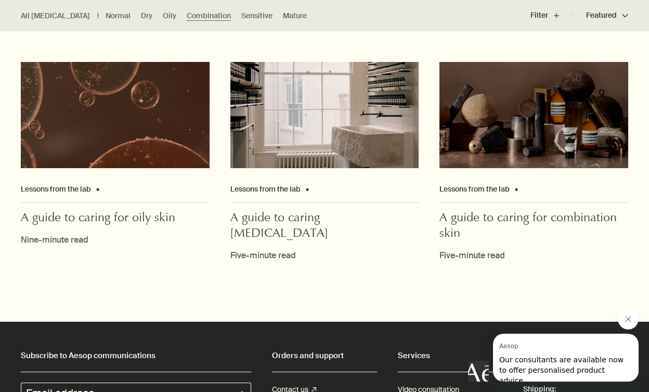
scroll to position [3317, 0]
